Goal: Information Seeking & Learning: Understand process/instructions

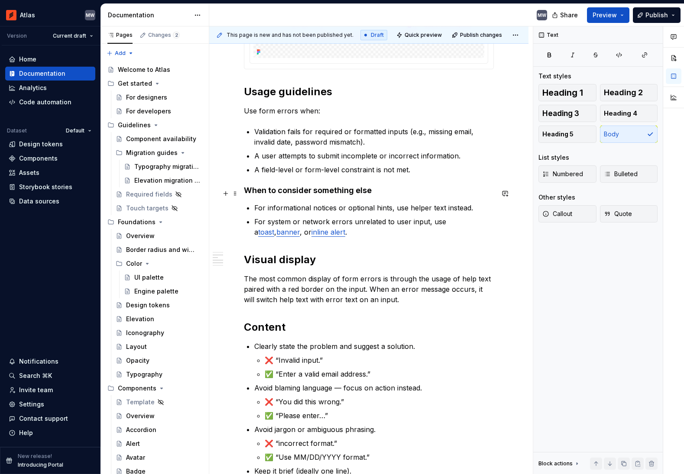
scroll to position [424, 0]
click at [253, 301] on p "The most common display of form errors is through the usage of help text paired…" at bounding box center [369, 288] width 250 height 31
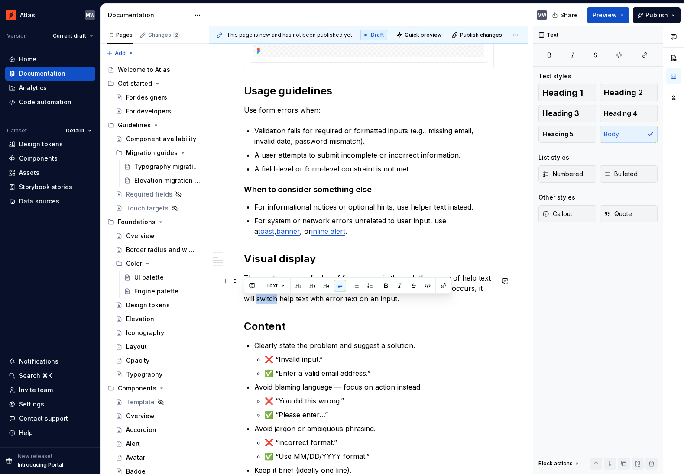
click at [253, 301] on p "The most common display of form errors is through the usage of help text paired…" at bounding box center [369, 288] width 250 height 31
click at [259, 303] on p "The most common display of form errors is through the usage of help text paired…" at bounding box center [369, 288] width 250 height 31
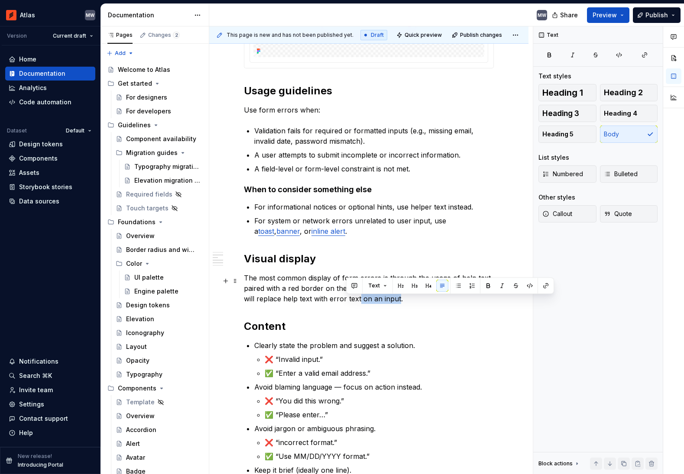
drag, startPoint x: 345, startPoint y: 302, endPoint x: 387, endPoint y: 302, distance: 41.6
click at [386, 302] on p "The most common display of form errors is through the usage of help text paired…" at bounding box center [369, 288] width 250 height 31
click at [303, 300] on p "The most common display of form errors is through the usage of help text paired…" at bounding box center [369, 288] width 250 height 31
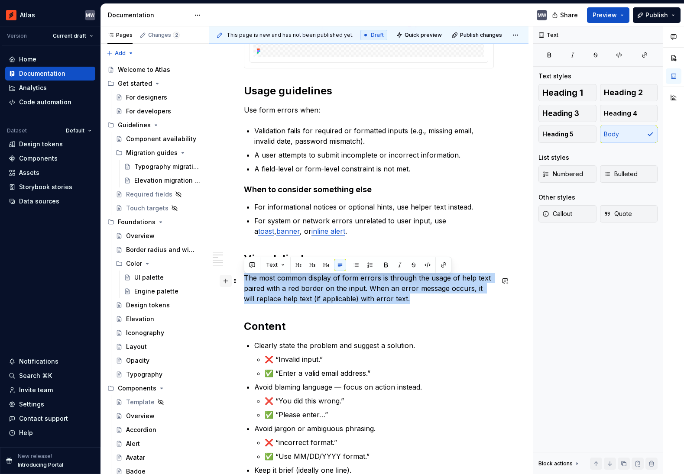
drag, startPoint x: 262, startPoint y: 288, endPoint x: 222, endPoint y: 282, distance: 40.7
click at [244, 282] on div "Form errors appear as inline messages beneath inputs when a field’s value is in…" at bounding box center [369, 181] width 250 height 850
copy p "The most common display of form errors is through the usage of help text paired…"
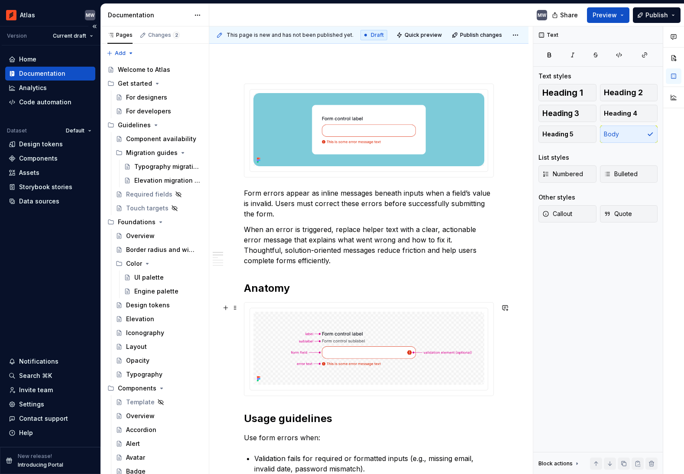
scroll to position [96, 0]
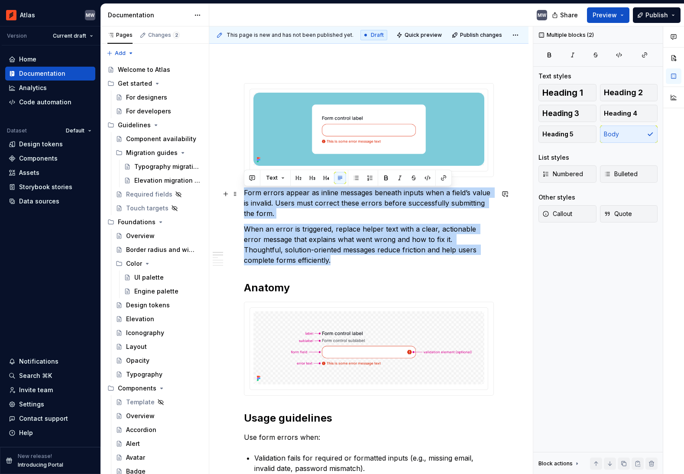
drag, startPoint x: 292, startPoint y: 258, endPoint x: 241, endPoint y: 195, distance: 81.0
copy div "Form errors appear as inline messages beneath inputs when a field’s value is in…"
click at [279, 215] on p "Form errors appear as inline messages beneath inputs when a field’s value is in…" at bounding box center [369, 203] width 250 height 31
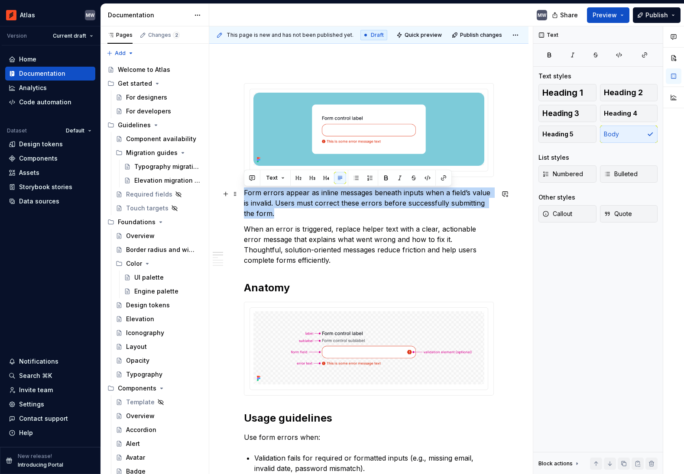
drag, startPoint x: 262, startPoint y: 214, endPoint x: 253, endPoint y: 200, distance: 16.9
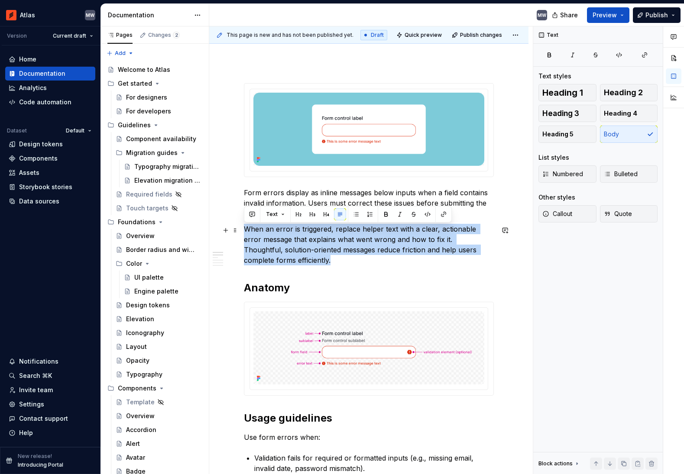
drag, startPoint x: 253, startPoint y: 242, endPoint x: 246, endPoint y: 231, distance: 12.9
click at [246, 231] on p "When an error is triggered, replace helper text with a clear, actionable error …" at bounding box center [369, 245] width 250 height 42
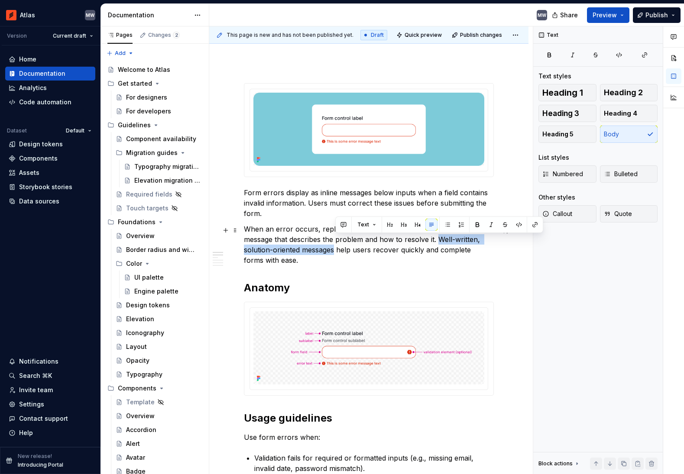
drag, startPoint x: 438, startPoint y: 241, endPoint x: 336, endPoint y: 252, distance: 102.8
click at [336, 252] on p "When an error occurs, replace any helper text with a clear, actionable message …" at bounding box center [369, 245] width 250 height 42
click at [533, 225] on button "button" at bounding box center [535, 225] width 12 height 12
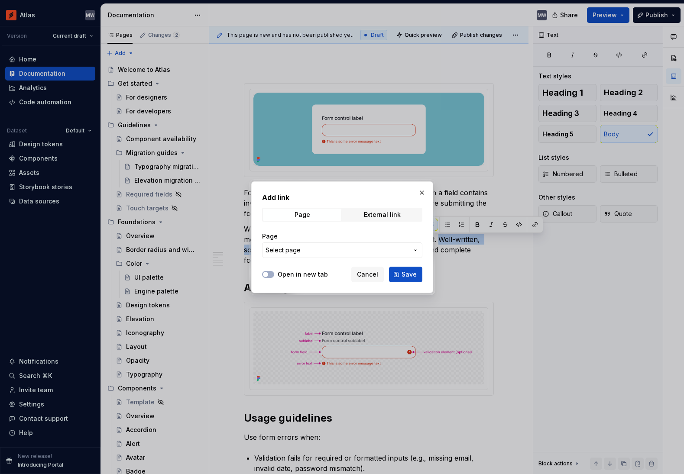
click at [327, 250] on span "Select page" at bounding box center [337, 250] width 143 height 9
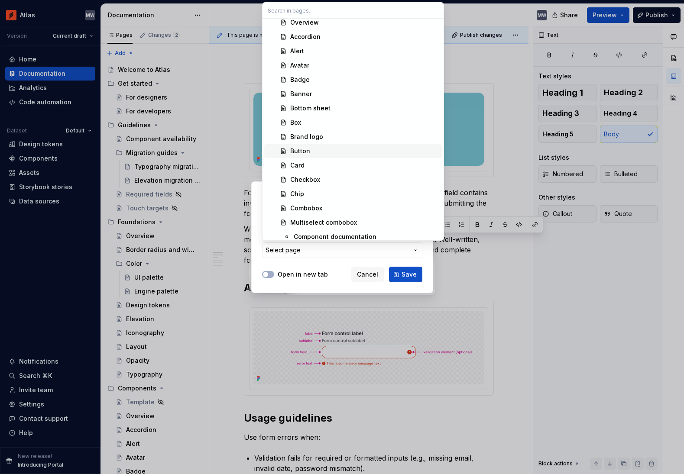
scroll to position [377, 0]
click at [497, 328] on div at bounding box center [342, 237] width 684 height 474
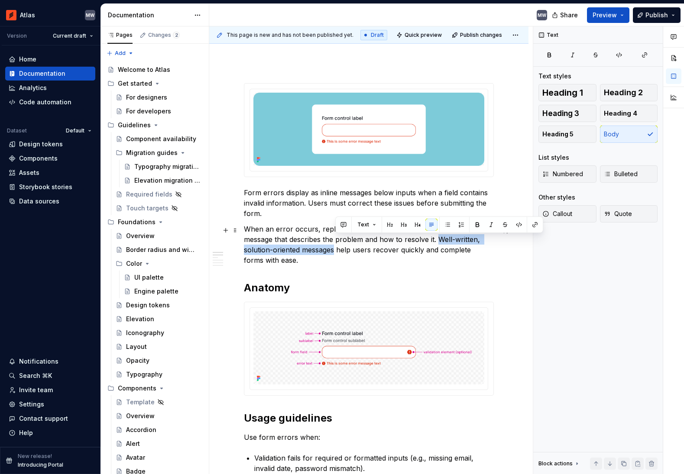
drag, startPoint x: 438, startPoint y: 240, endPoint x: 335, endPoint y: 250, distance: 103.6
click at [334, 249] on p "When an error occurs, replace any helper text with a clear, actionable message …" at bounding box center [369, 245] width 250 height 42
click at [374, 226] on button "Text" at bounding box center [367, 225] width 26 height 12
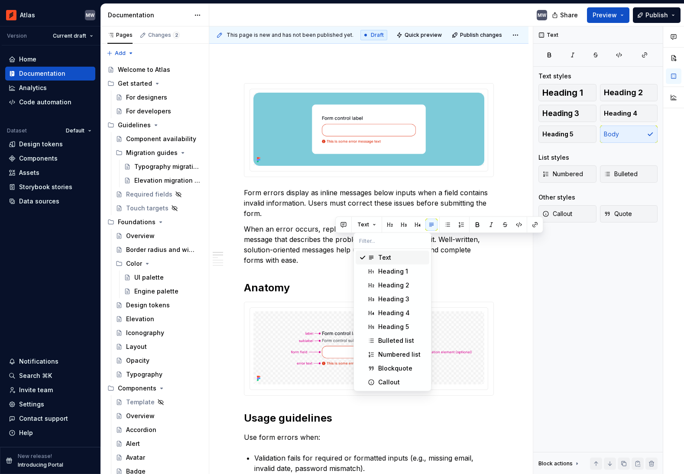
click at [385, 253] on div "Text" at bounding box center [384, 257] width 13 height 9
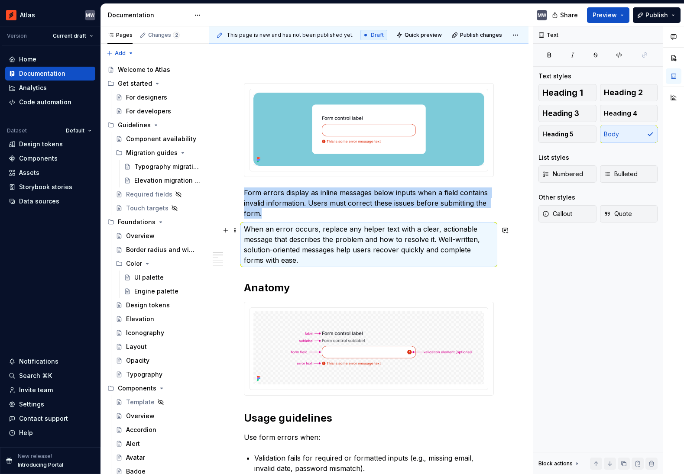
drag, startPoint x: 394, startPoint y: 251, endPoint x: 446, endPoint y: 247, distance: 52.1
click at [394, 251] on p "When an error occurs, replace any helper text with a clear, actionable message …" at bounding box center [369, 245] width 250 height 42
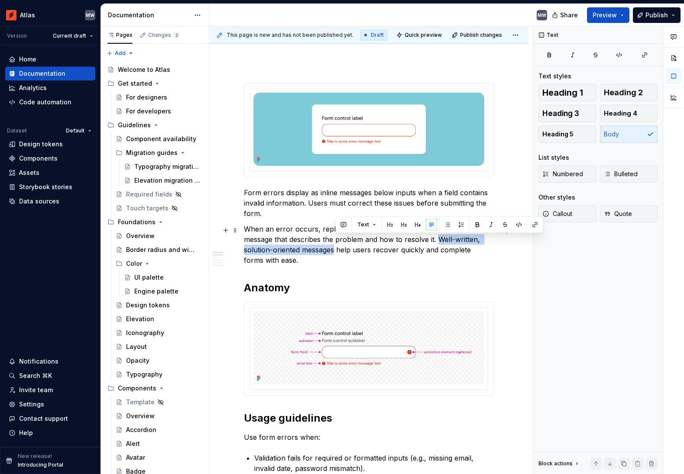
drag, startPoint x: 438, startPoint y: 241, endPoint x: 334, endPoint y: 254, distance: 104.8
click at [334, 254] on p "When an error occurs, replace any helper text with a clear, actionable message …" at bounding box center [369, 245] width 250 height 42
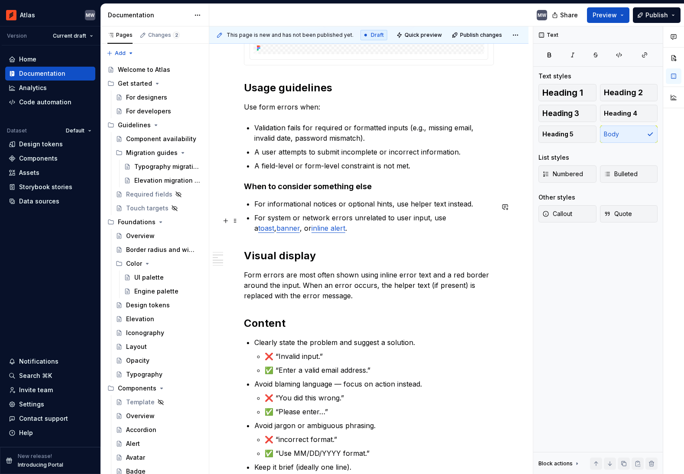
scroll to position [446, 0]
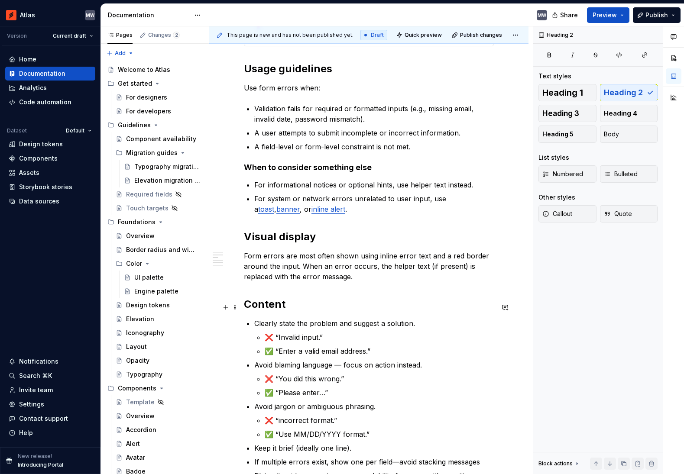
click at [288, 307] on h2 "Content" at bounding box center [369, 305] width 250 height 14
click at [234, 308] on span at bounding box center [235, 308] width 7 height 12
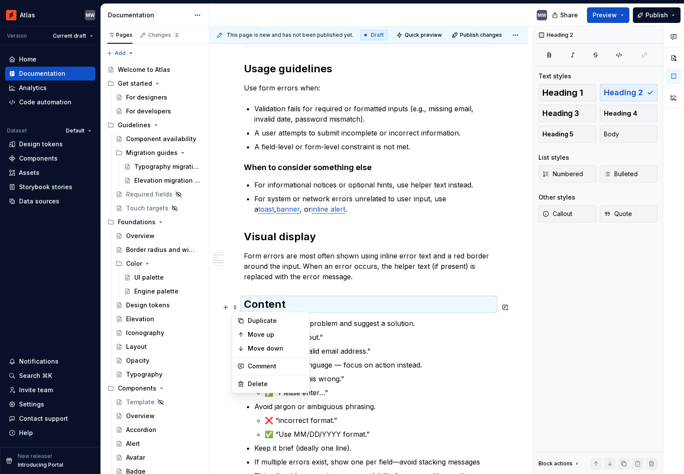
click at [263, 306] on h2 "Content" at bounding box center [369, 305] width 250 height 14
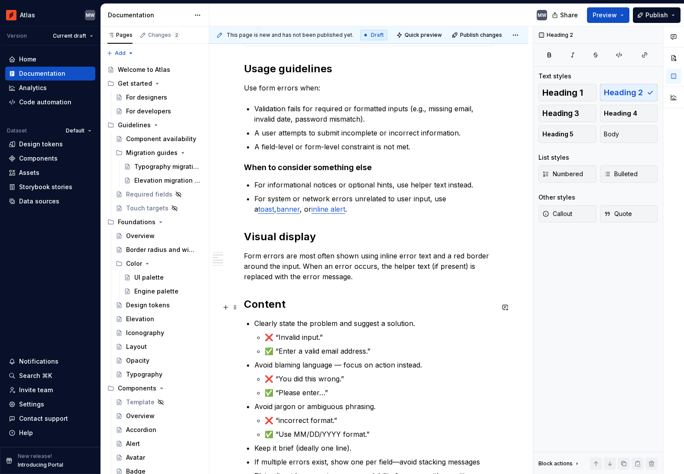
click at [263, 308] on h2 "Content" at bounding box center [369, 305] width 250 height 14
click at [368, 258] on p "Form errors are most often shown using inline error text and a red border aroun…" at bounding box center [369, 266] width 250 height 31
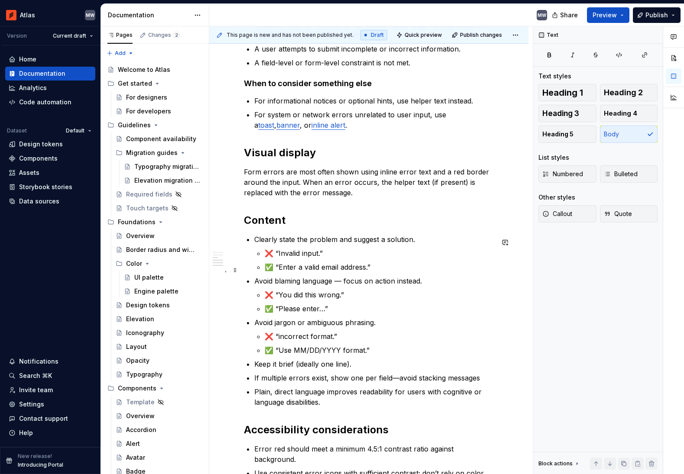
scroll to position [536, 0]
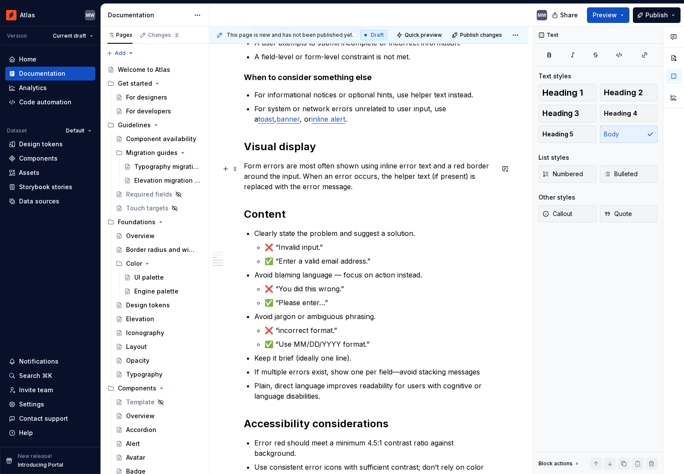
click at [245, 169] on p "Form errors are most often shown using inline error text and a red border aroun…" at bounding box center [369, 176] width 250 height 31
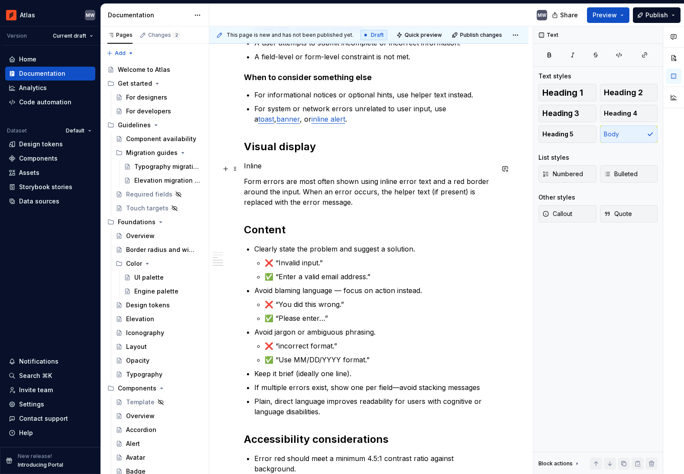
click at [253, 169] on p "Inline" at bounding box center [369, 166] width 250 height 10
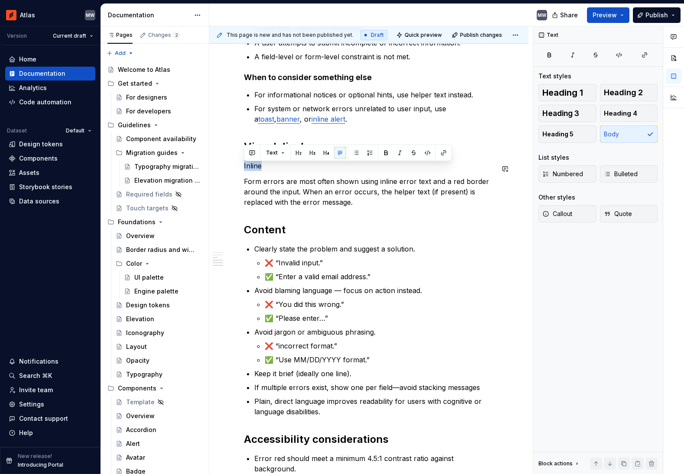
drag, startPoint x: 322, startPoint y: 151, endPoint x: 322, endPoint y: 156, distance: 5.3
click at [322, 151] on button "button" at bounding box center [326, 153] width 12 height 12
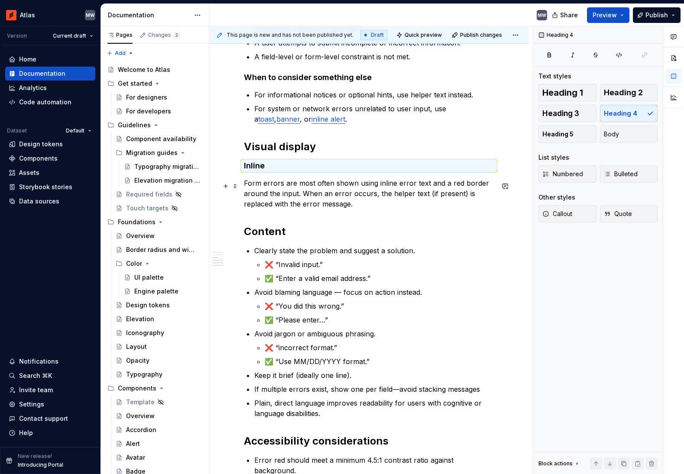
click at [377, 205] on p "Form errors are most often shown using inline error text and a red border aroun…" at bounding box center [369, 193] width 250 height 31
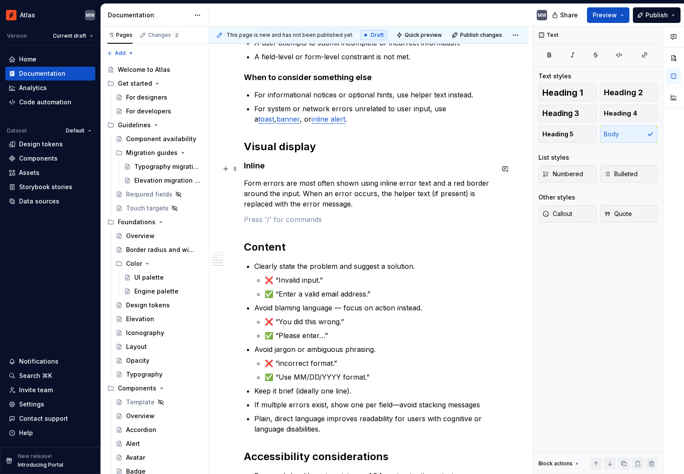
click at [280, 167] on h4 "Inline" at bounding box center [369, 166] width 250 height 10
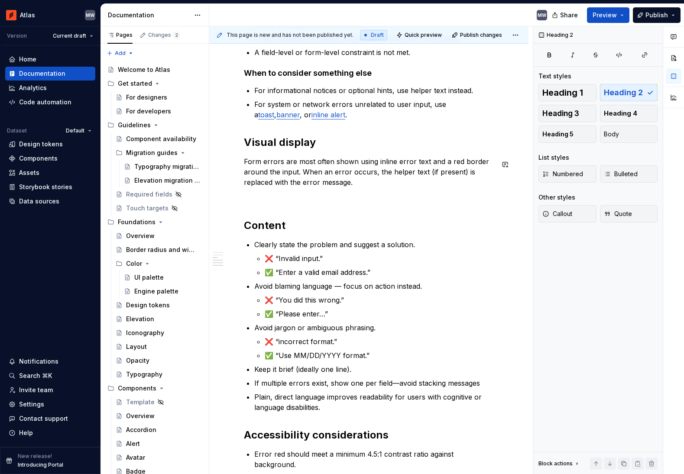
scroll to position [542, 0]
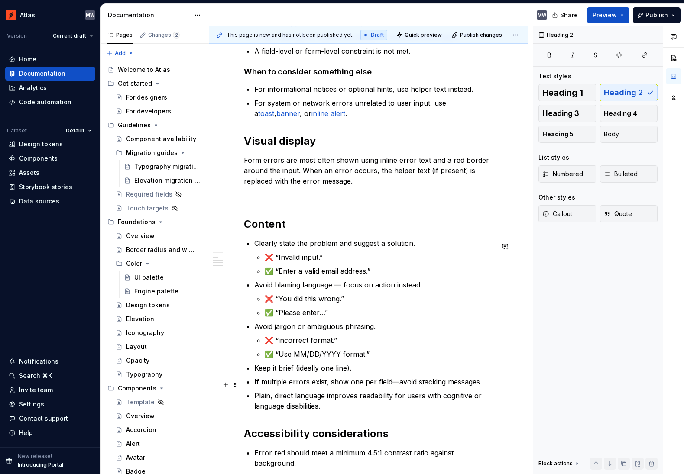
type textarea "*"
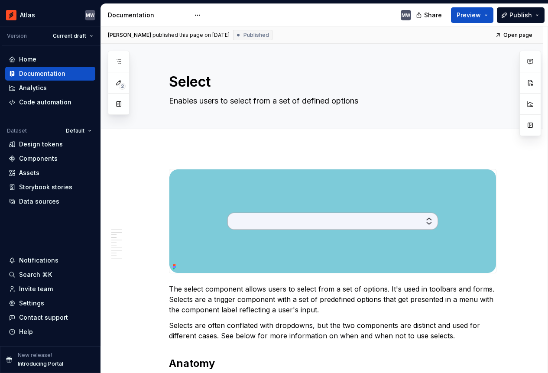
scroll to position [456, 0]
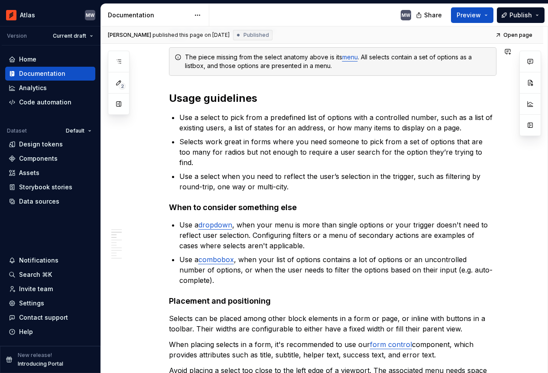
type textarea "*"
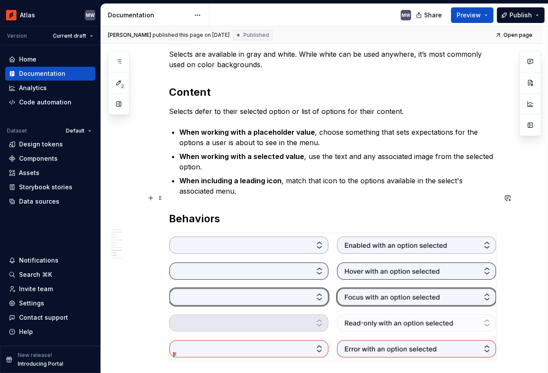
scroll to position [871, 0]
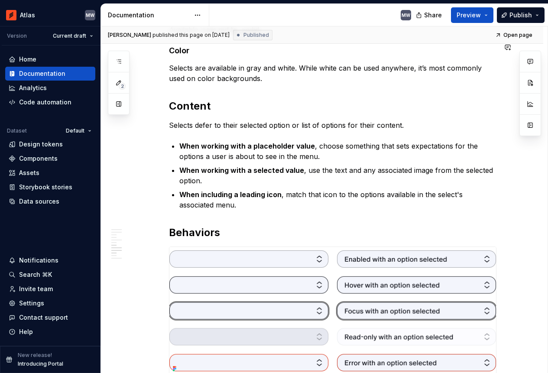
type textarea "*"
